Goal: Task Accomplishment & Management: Use online tool/utility

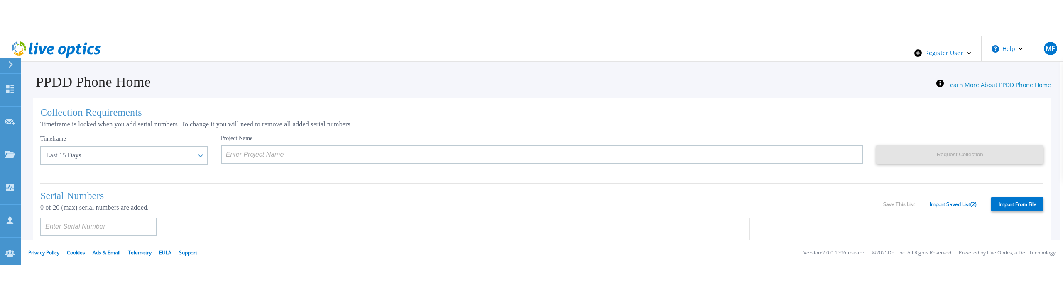
scroll to position [83, 0]
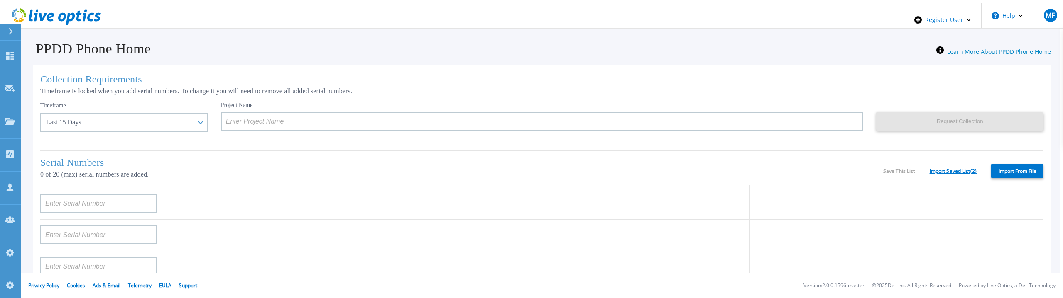
click at [955, 170] on link "Import Saved List ( 2 )" at bounding box center [952, 172] width 47 height 6
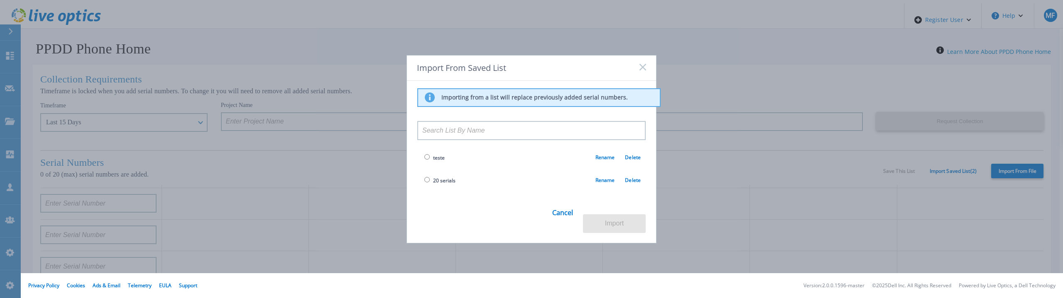
click at [423, 186] on span "20 serials" at bounding box center [438, 181] width 33 height 10
click at [425, 183] on input "radio" at bounding box center [426, 179] width 5 height 5
radio input "true"
click at [608, 217] on button "Import" at bounding box center [614, 224] width 63 height 19
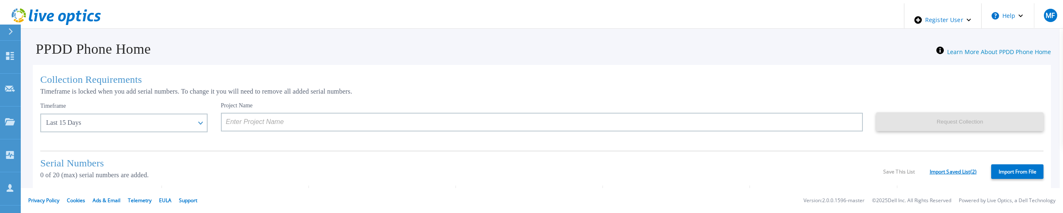
click at [952, 171] on link "Import Saved List ( 2 )" at bounding box center [952, 172] width 47 height 6
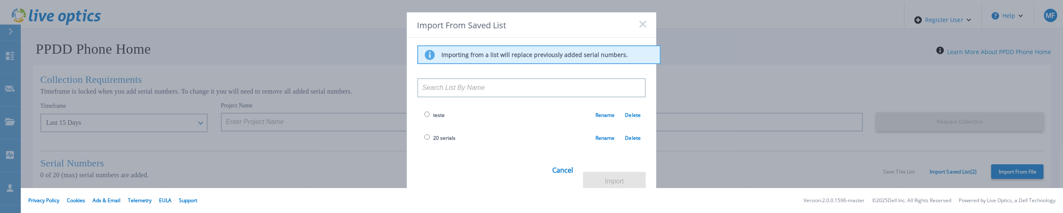
click at [424, 139] on input "radio" at bounding box center [426, 136] width 5 height 5
radio input "true"
click at [597, 172] on button "Import" at bounding box center [614, 180] width 63 height 19
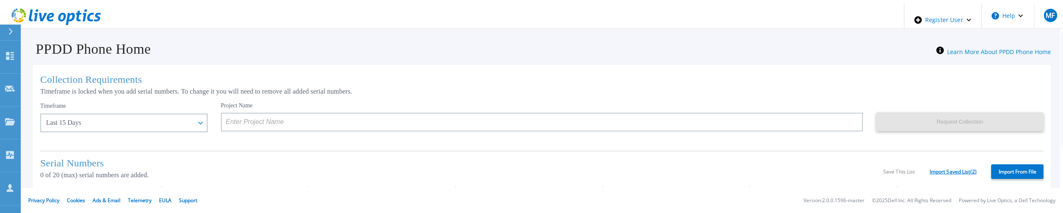
click at [946, 169] on link "Import Saved List ( 2 )" at bounding box center [952, 172] width 47 height 6
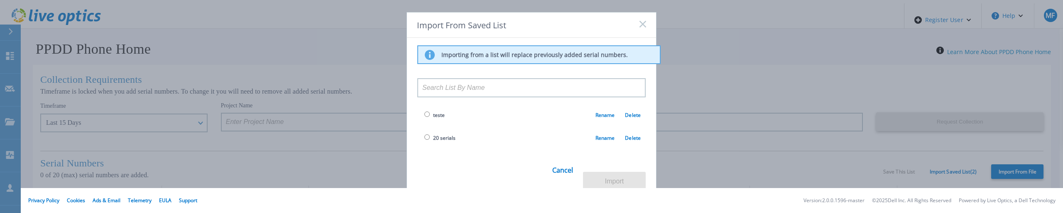
click at [427, 139] on input "radio" at bounding box center [426, 136] width 5 height 5
radio input "true"
click at [602, 173] on button "Import" at bounding box center [614, 180] width 63 height 19
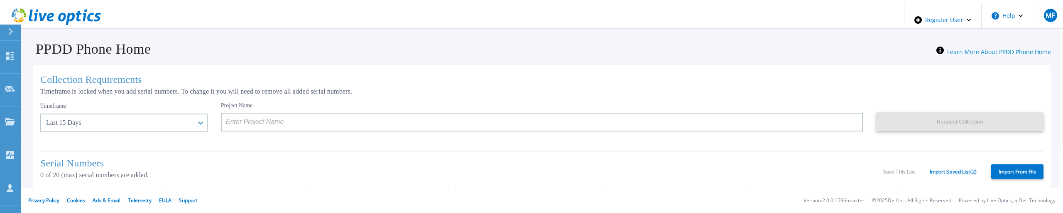
click at [938, 169] on link "Import Saved List ( 2 )" at bounding box center [952, 172] width 47 height 6
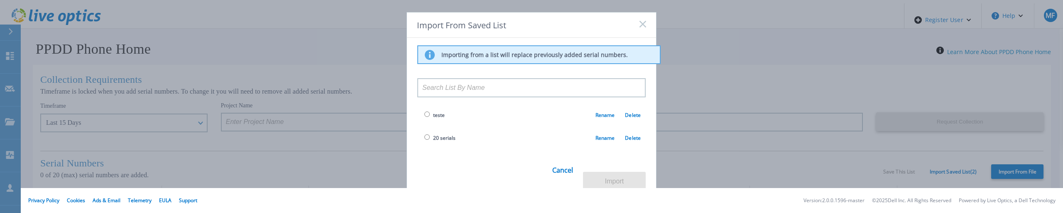
click at [424, 139] on input "radio" at bounding box center [426, 136] width 5 height 5
radio input "true"
click at [605, 174] on button "Import" at bounding box center [614, 180] width 63 height 19
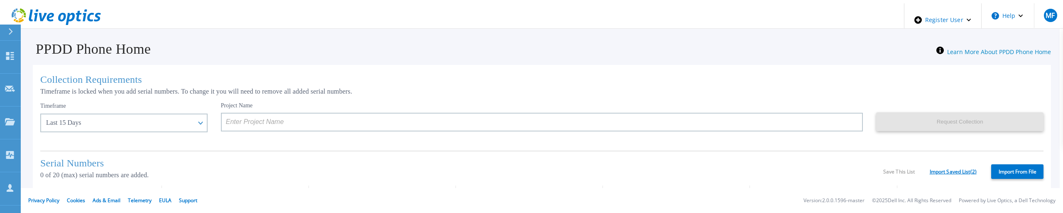
click at [952, 170] on link "Import Saved List ( 2 )" at bounding box center [952, 172] width 47 height 6
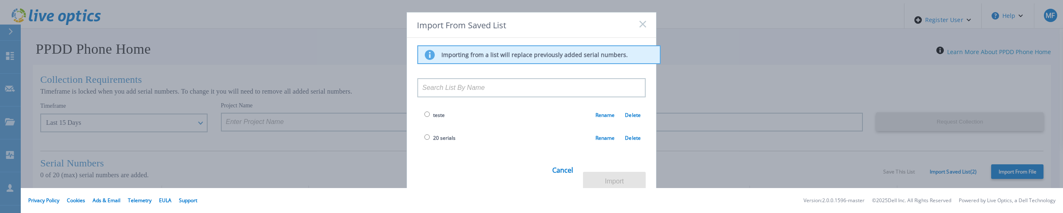
click at [450, 141] on span "20 serials" at bounding box center [444, 137] width 22 height 7
click at [427, 142] on span "20 serials" at bounding box center [438, 138] width 33 height 10
click at [427, 139] on input "radio" at bounding box center [426, 136] width 5 height 5
radio input "true"
click at [600, 175] on button "Import" at bounding box center [614, 180] width 63 height 19
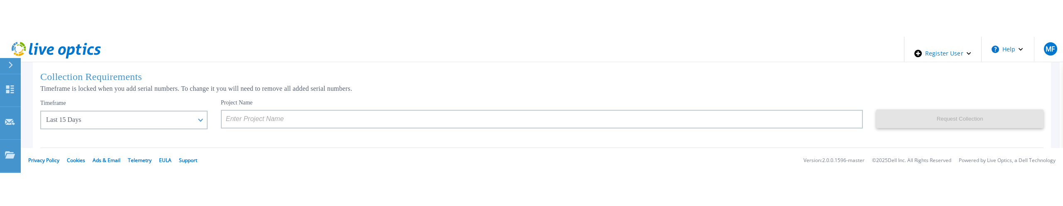
scroll to position [83, 0]
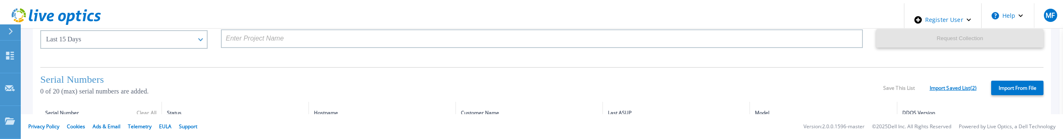
click at [954, 86] on link "Import Saved List ( 2 )" at bounding box center [952, 89] width 47 height 6
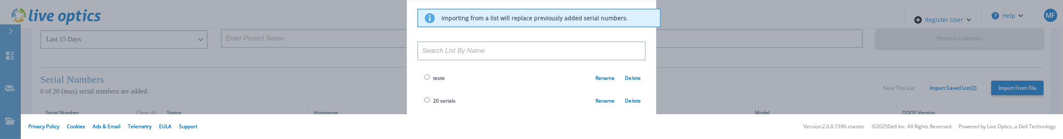
click at [422, 105] on td "20 serials Rename Delete" at bounding box center [531, 101] width 228 height 23
click at [426, 103] on input "radio" at bounding box center [426, 100] width 5 height 5
radio input "true"
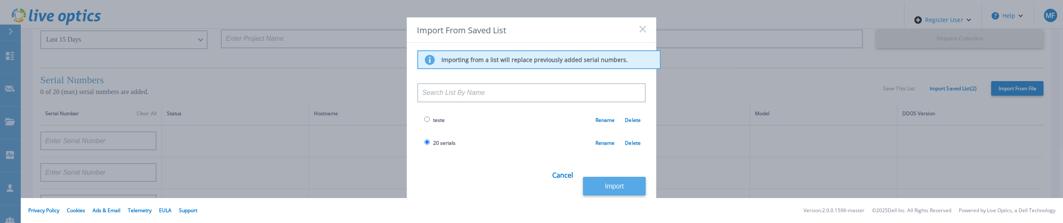
click at [621, 181] on button "Import" at bounding box center [614, 185] width 63 height 19
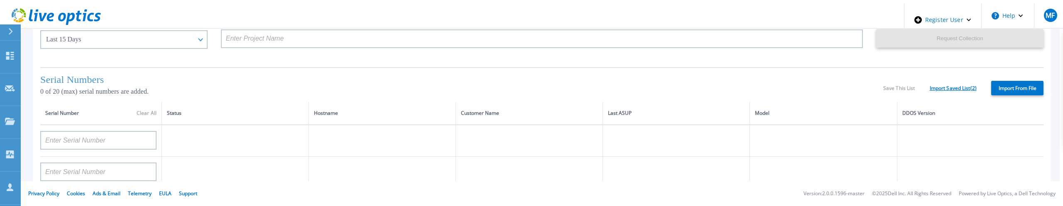
click at [942, 86] on link "Import Saved List ( 2 )" at bounding box center [952, 89] width 47 height 6
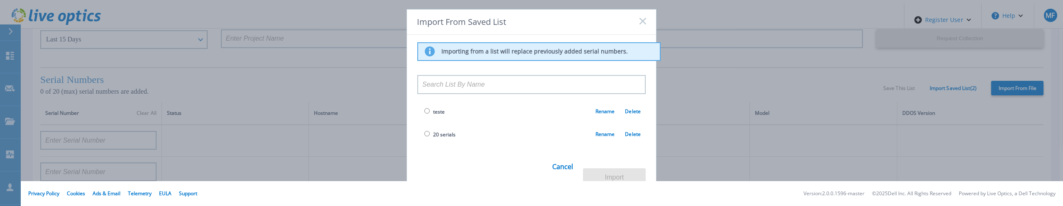
click at [425, 137] on input "radio" at bounding box center [426, 133] width 5 height 5
radio input "true"
click at [609, 170] on button "Import" at bounding box center [614, 178] width 63 height 19
